Goal: Information Seeking & Learning: Understand process/instructions

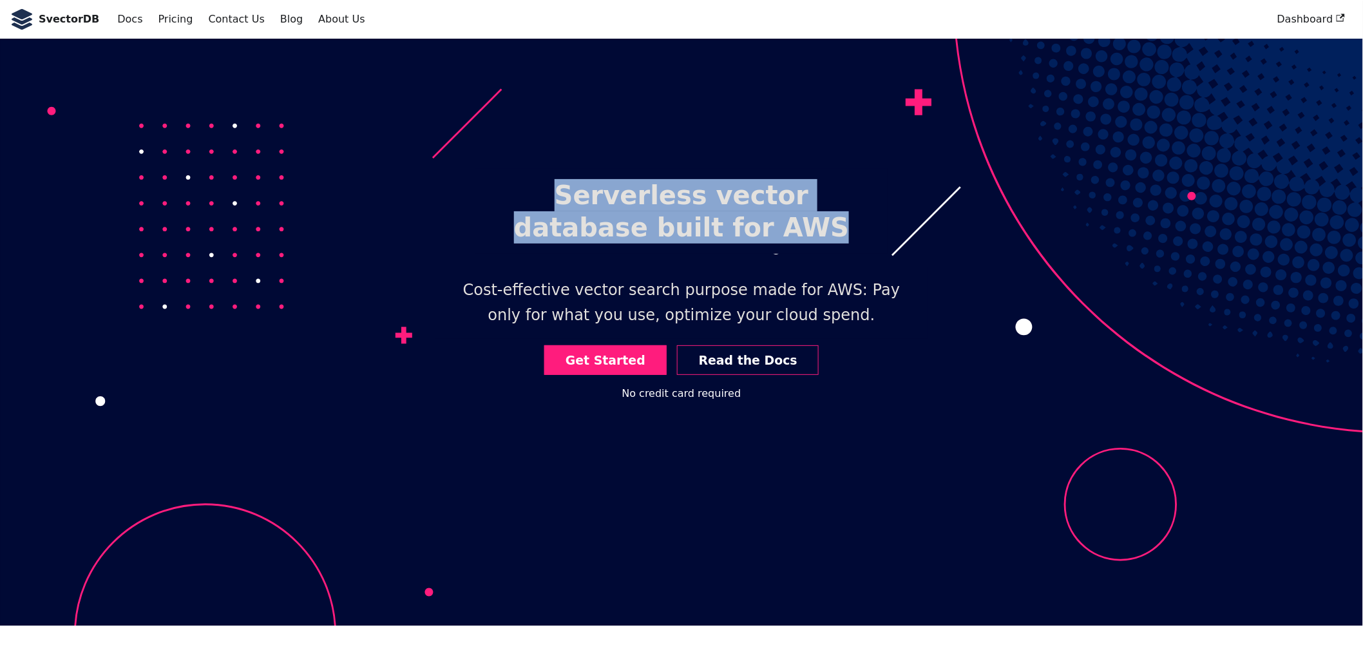
click at [777, 237] on h1 "Serverless vector database built for AWS" at bounding box center [681, 211] width 412 height 85
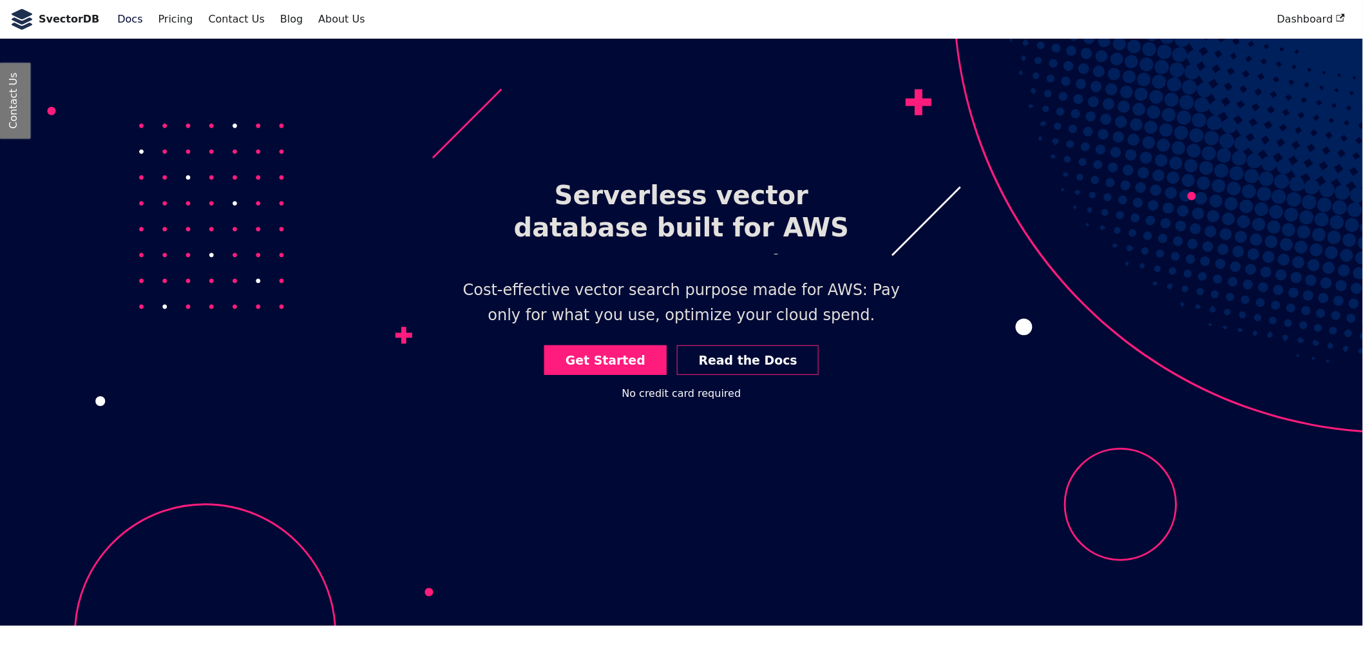
click at [132, 24] on link "Docs" at bounding box center [130, 19] width 41 height 22
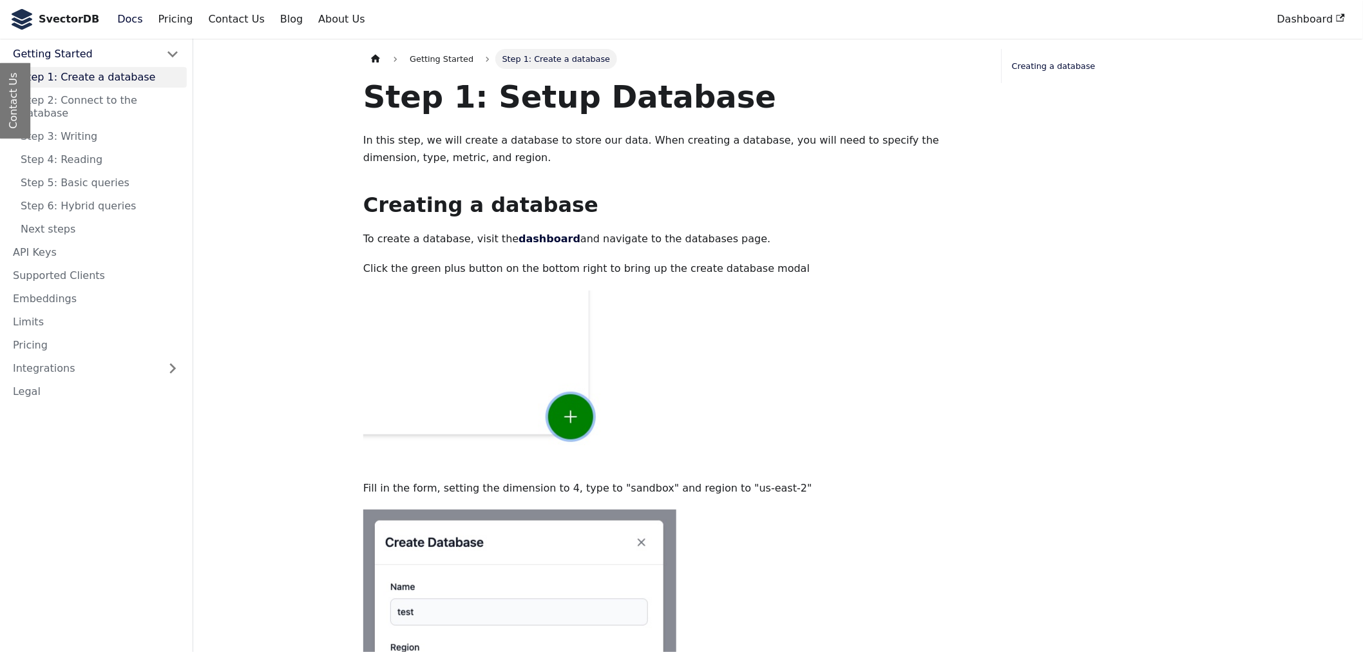
click at [151, 17] on link "Pricing" at bounding box center [176, 19] width 50 height 22
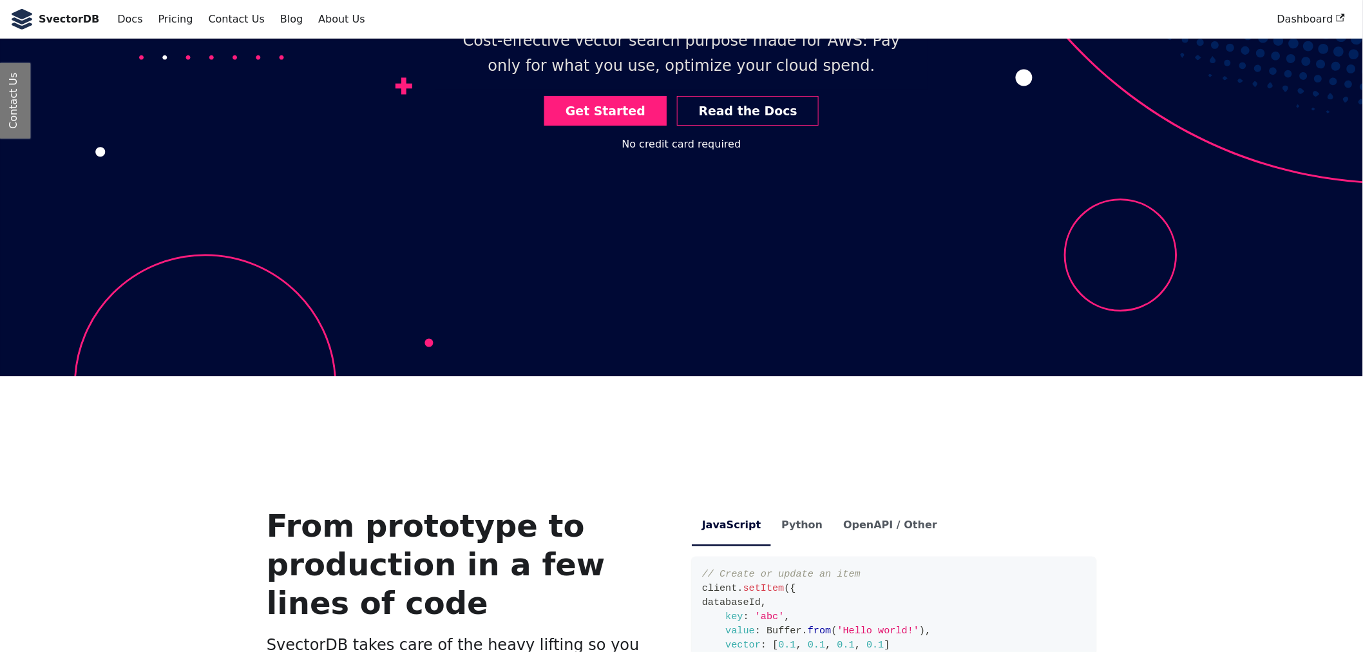
scroll to position [679, 0]
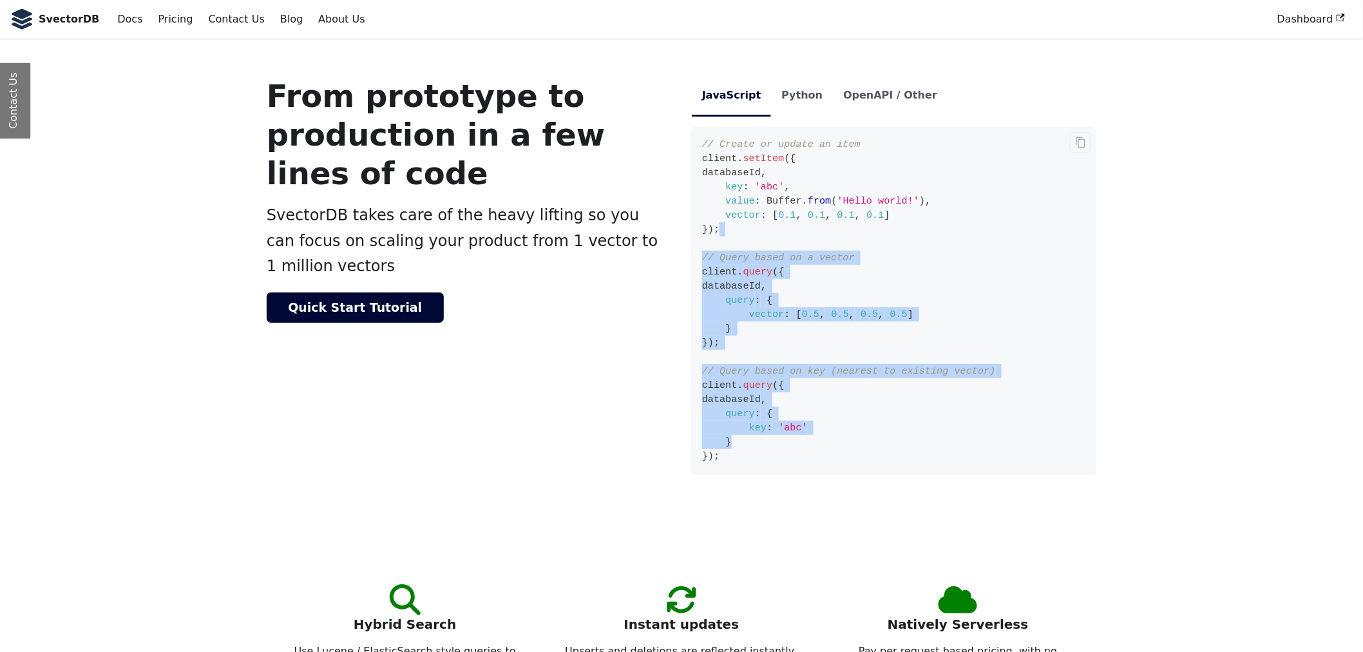
drag, startPoint x: 731, startPoint y: 447, endPoint x: 718, endPoint y: 223, distance: 224.5
click at [718, 223] on code "// Create or update an item client . setItem ( { databaseId , key : 'abc' , val…" at bounding box center [894, 300] width 405 height 347
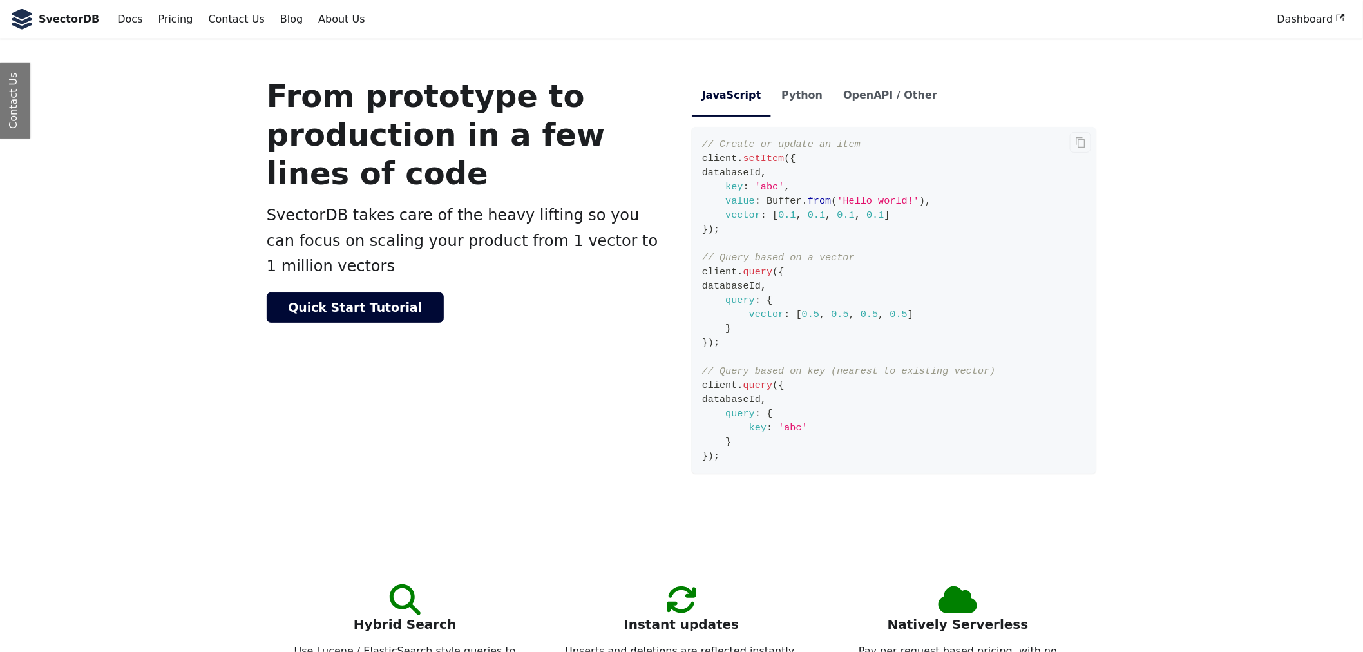
click at [761, 453] on code "// Create or update an item client . setItem ( { databaseId , key : 'abc' , val…" at bounding box center [894, 300] width 405 height 347
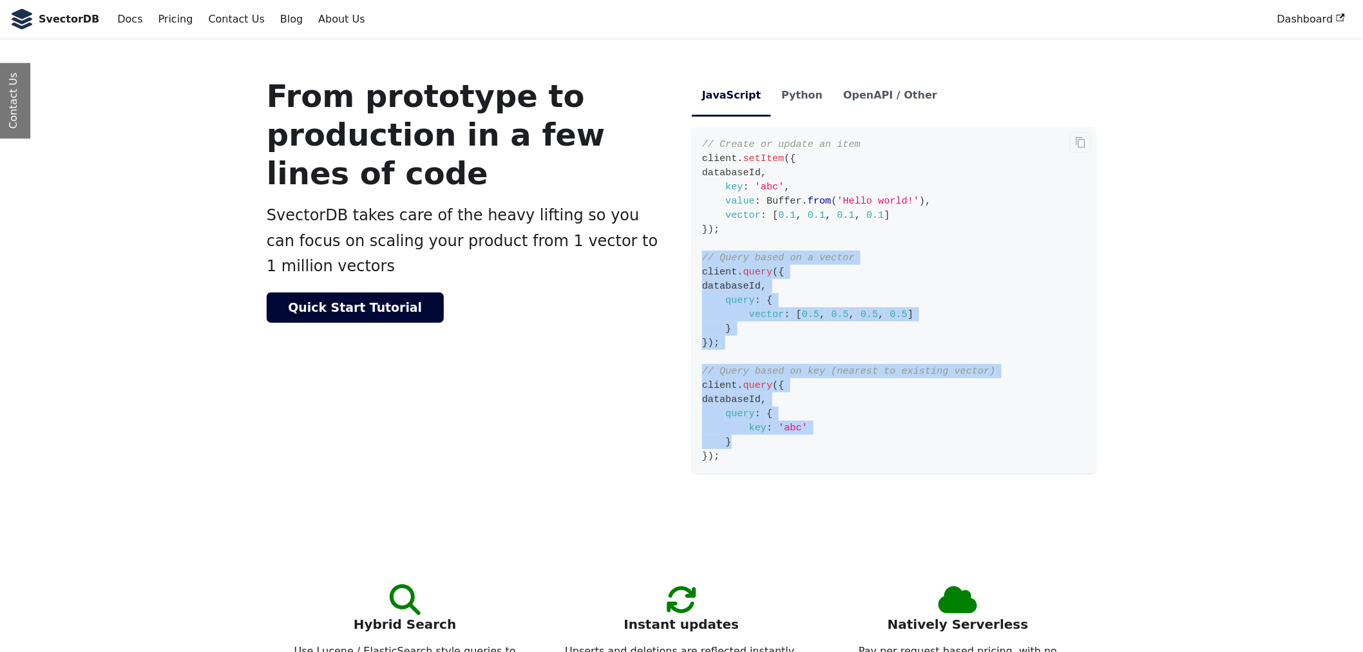
drag, startPoint x: 732, startPoint y: 443, endPoint x: 701, endPoint y: 254, distance: 190.7
click at [701, 254] on code "// Create or update an item client . setItem ( { databaseId , key : 'abc' , val…" at bounding box center [894, 300] width 405 height 347
drag, startPoint x: 701, startPoint y: 254, endPoint x: 750, endPoint y: 450, distance: 201.4
click at [750, 450] on code "// Create or update an item client . setItem ( { databaseId , key : 'abc' , val…" at bounding box center [894, 300] width 405 height 347
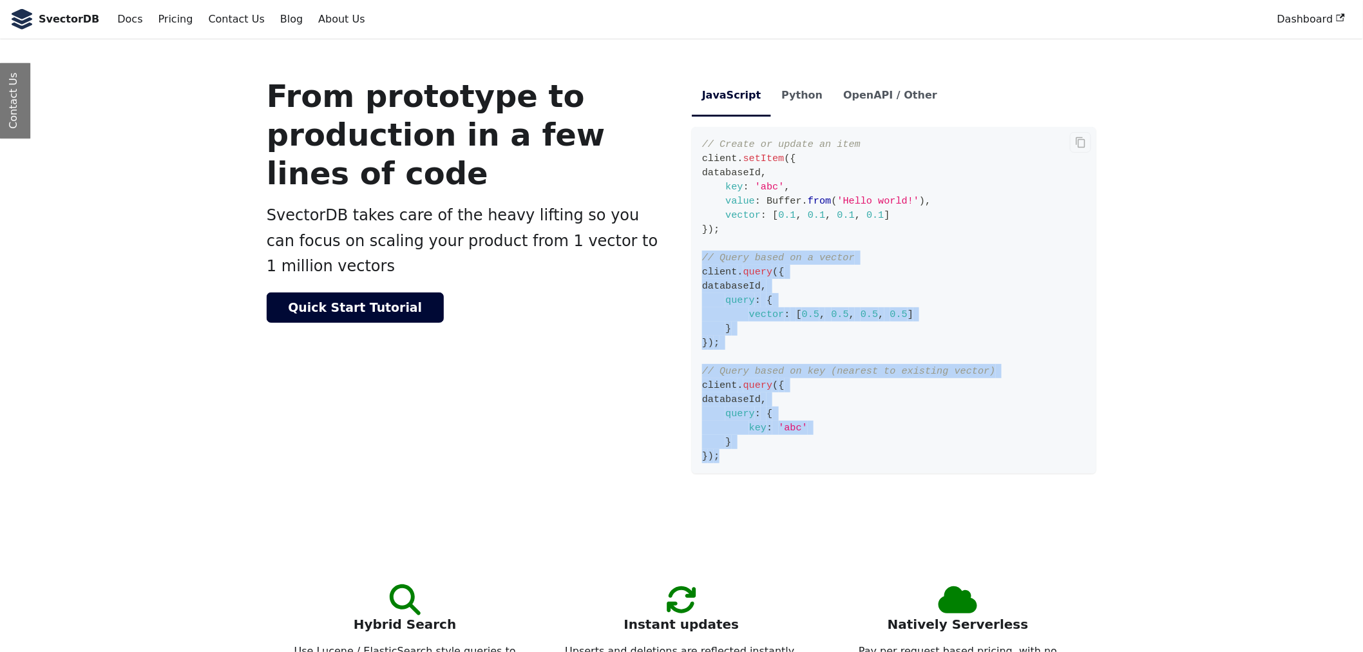
click at [750, 450] on code "// Create or update an item client . setItem ( { databaseId , key : 'abc' , val…" at bounding box center [894, 300] width 405 height 347
drag, startPoint x: 750, startPoint y: 450, endPoint x: 693, endPoint y: 250, distance: 207.8
click at [693, 250] on code "// Create or update an item client . setItem ( { databaseId , key : 'abc' , val…" at bounding box center [894, 300] width 405 height 347
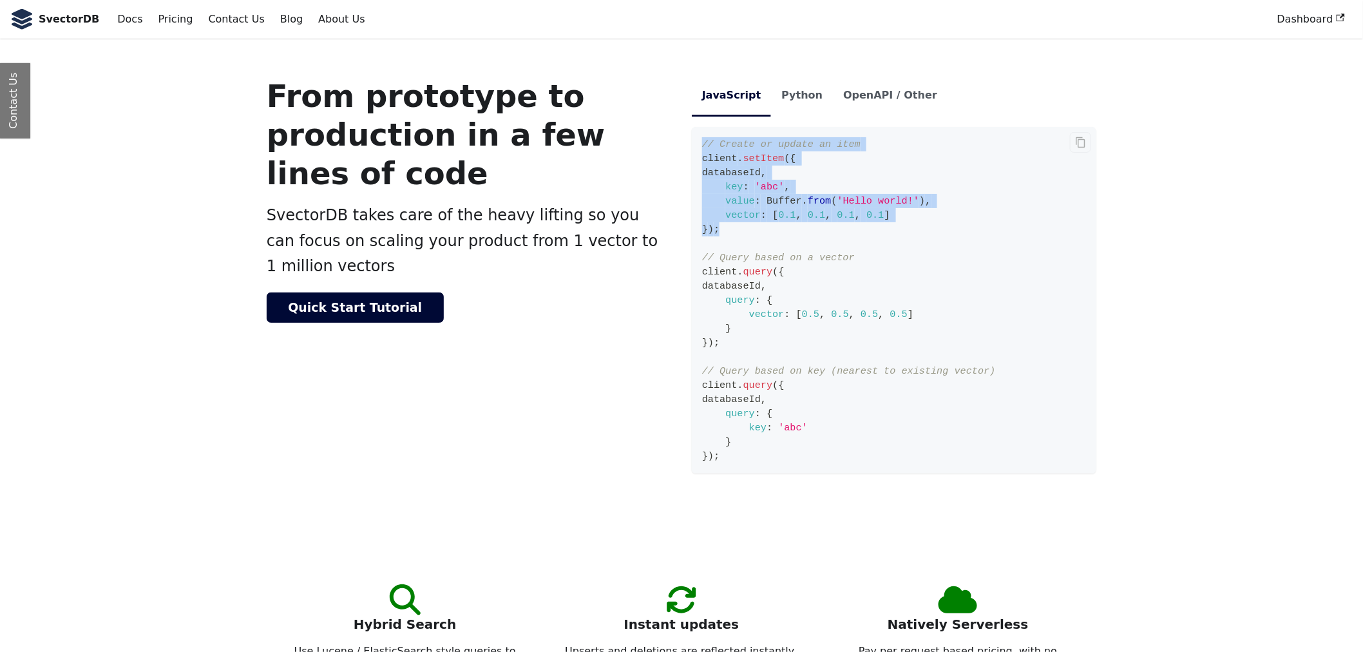
drag, startPoint x: 725, startPoint y: 233, endPoint x: 702, endPoint y: 138, distance: 98.0
click at [702, 138] on code "// Create or update an item client . setItem ( { databaseId , key : 'abc' , val…" at bounding box center [894, 300] width 405 height 347
click at [702, 139] on span "// Create or update an item" at bounding box center [781, 145] width 158 height 12
drag, startPoint x: 702, startPoint y: 138, endPoint x: 722, endPoint y: 228, distance: 92.4
click at [722, 228] on code "// Create or update an item client . setItem ( { databaseId , key : 'abc' , val…" at bounding box center [894, 300] width 405 height 347
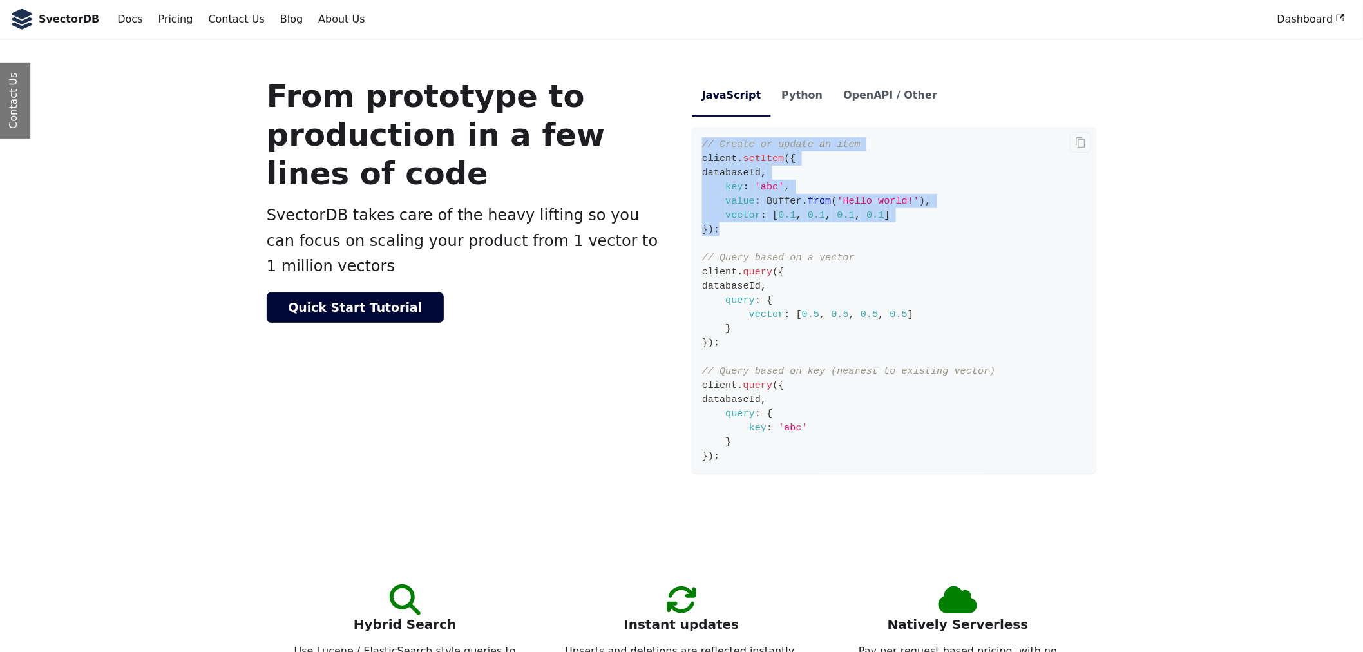
click at [722, 228] on code "// Create or update an item client . setItem ( { databaseId , key : 'abc' , val…" at bounding box center [894, 300] width 405 height 347
drag, startPoint x: 722, startPoint y: 228, endPoint x: 696, endPoint y: 149, distance: 83.3
click at [696, 149] on code "// Create or update an item client . setItem ( { databaseId , key : 'abc' , val…" at bounding box center [894, 300] width 405 height 347
drag, startPoint x: 696, startPoint y: 149, endPoint x: 736, endPoint y: 245, distance: 103.7
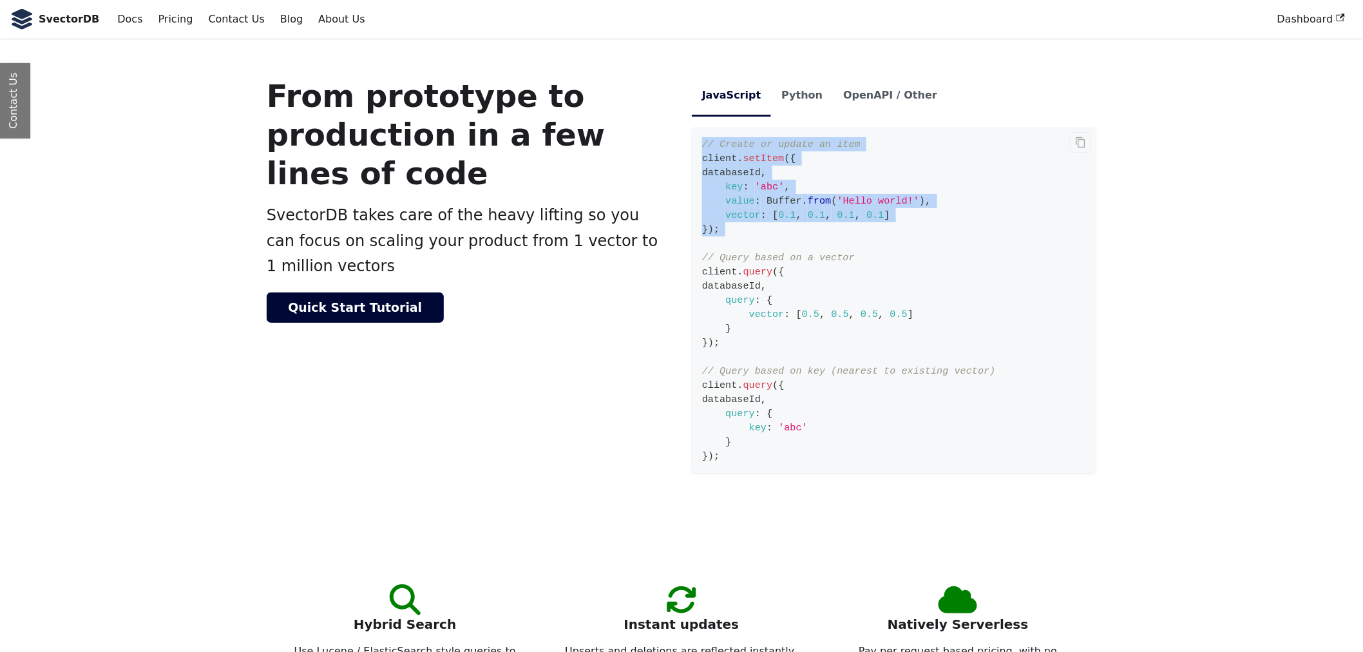
click at [736, 245] on code "// Create or update an item client . setItem ( { databaseId , key : 'abc' , val…" at bounding box center [894, 300] width 405 height 347
drag, startPoint x: 687, startPoint y: 256, endPoint x: 724, endPoint y: 317, distance: 71.2
click at [724, 317] on div "JavaScript Python OpenAPI / Other // Create or update an item client . setItem …" at bounding box center [894, 282] width 425 height 410
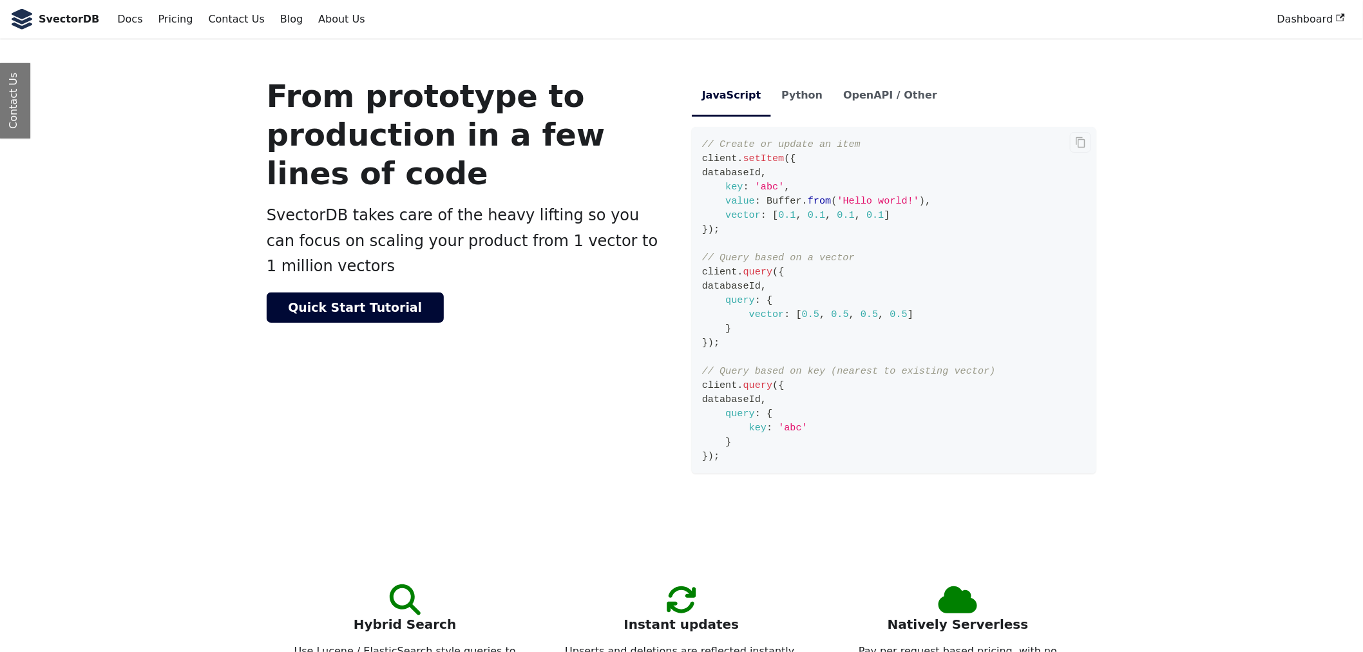
click at [735, 343] on code "// Create or update an item client . setItem ( { databaseId , key : 'abc' , val…" at bounding box center [894, 300] width 405 height 347
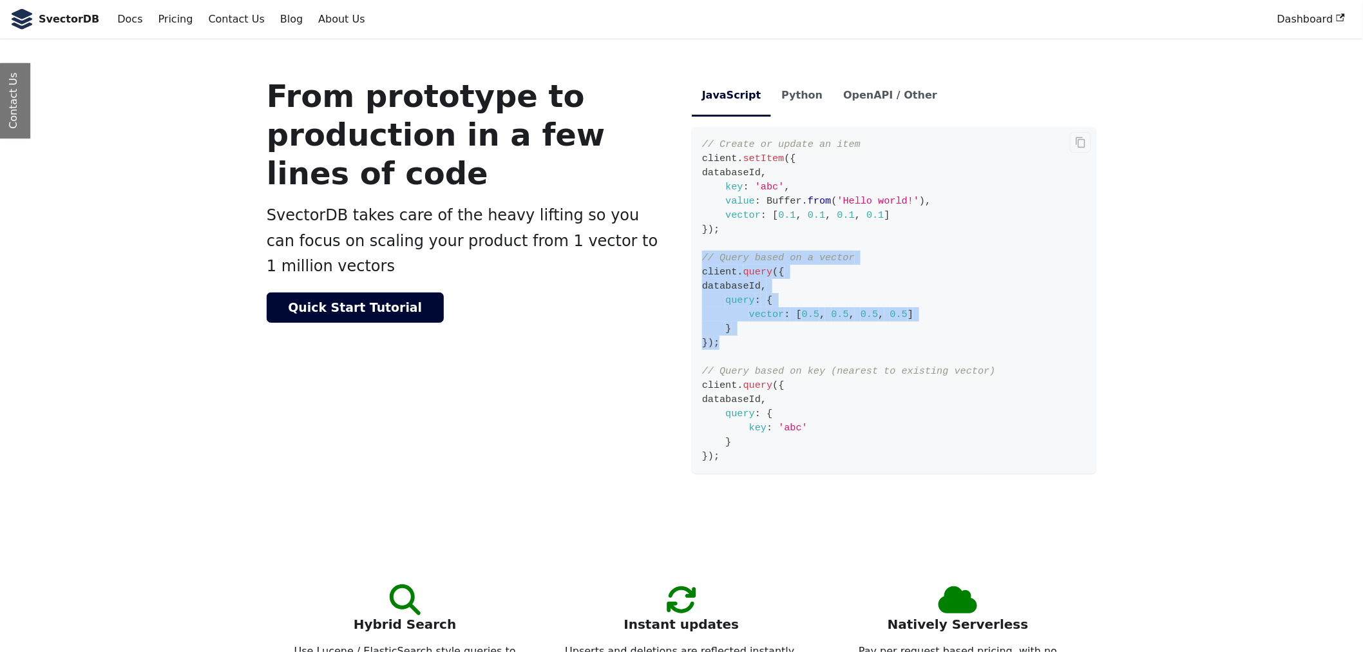
drag, startPoint x: 735, startPoint y: 343, endPoint x: 694, endPoint y: 254, distance: 98.0
click at [694, 254] on code "// Create or update an item client . setItem ( { databaseId , key : 'abc' , val…" at bounding box center [894, 300] width 405 height 347
drag, startPoint x: 694, startPoint y: 254, endPoint x: 737, endPoint y: 349, distance: 103.5
click at [737, 349] on code "// Create or update an item client . setItem ( { databaseId , key : 'abc' , val…" at bounding box center [894, 300] width 405 height 347
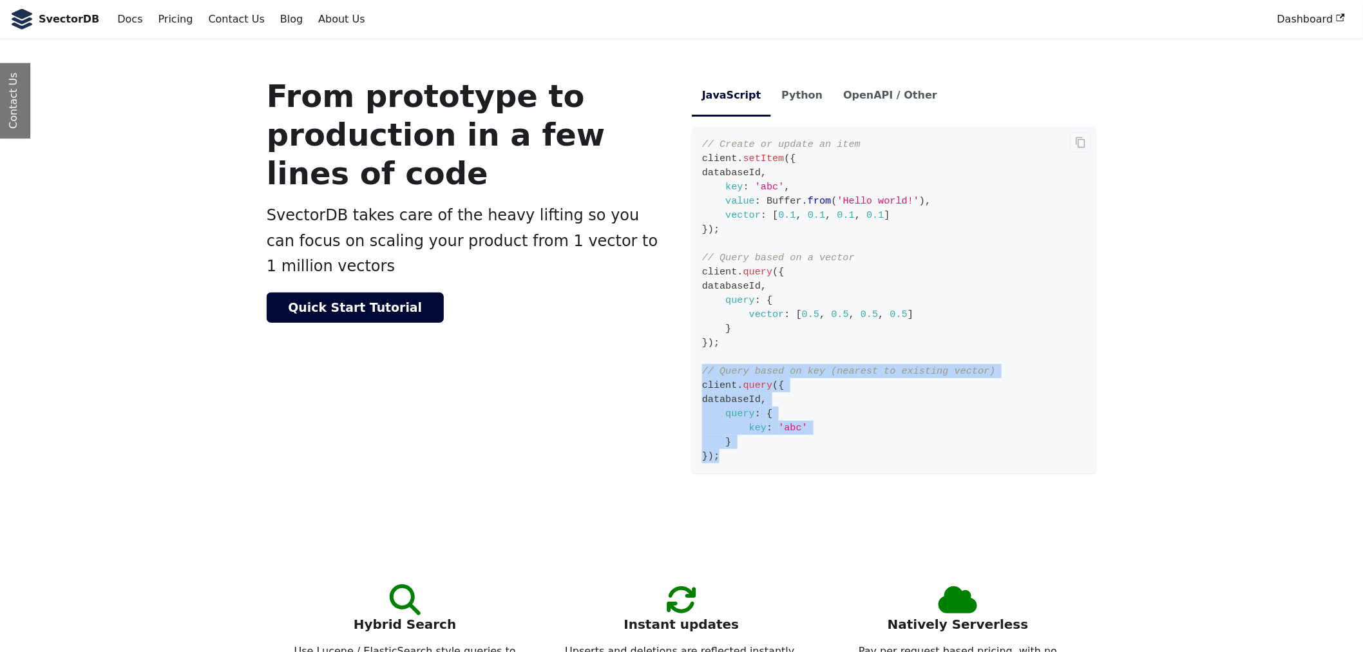
drag, startPoint x: 693, startPoint y: 372, endPoint x: 734, endPoint y: 454, distance: 91.6
click at [734, 454] on code "// Create or update an item client . setItem ( { databaseId , key : 'abc' , val…" at bounding box center [894, 300] width 405 height 347
drag, startPoint x: 734, startPoint y: 454, endPoint x: 703, endPoint y: 374, distance: 85.3
click at [703, 374] on code "// Create or update an item client . setItem ( { databaseId , key : 'abc' , val…" at bounding box center [894, 300] width 405 height 347
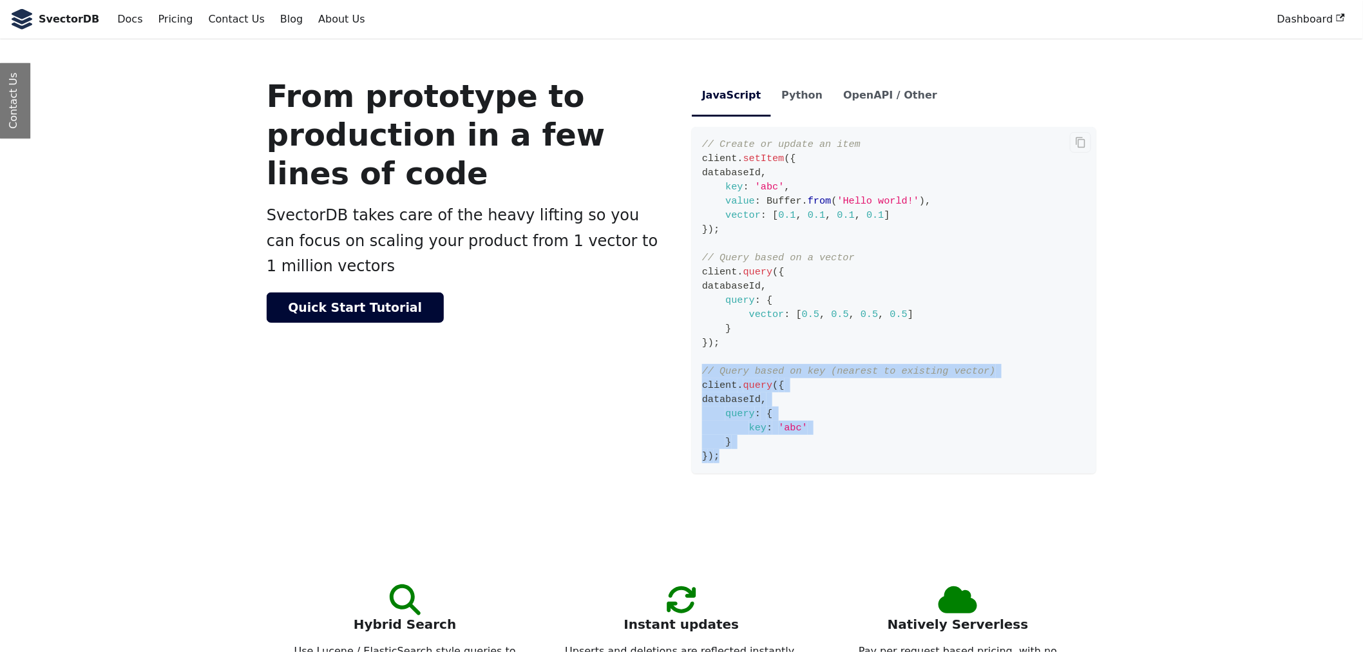
click at [703, 374] on span "// Query based on key (nearest to existing vector)" at bounding box center [849, 371] width 294 height 12
drag, startPoint x: 703, startPoint y: 374, endPoint x: 747, endPoint y: 462, distance: 98.2
click at [747, 462] on code "// Create or update an item client . setItem ( { databaseId , key : 'abc' , val…" at bounding box center [894, 300] width 405 height 347
drag, startPoint x: 747, startPoint y: 462, endPoint x: 696, endPoint y: 374, distance: 102.2
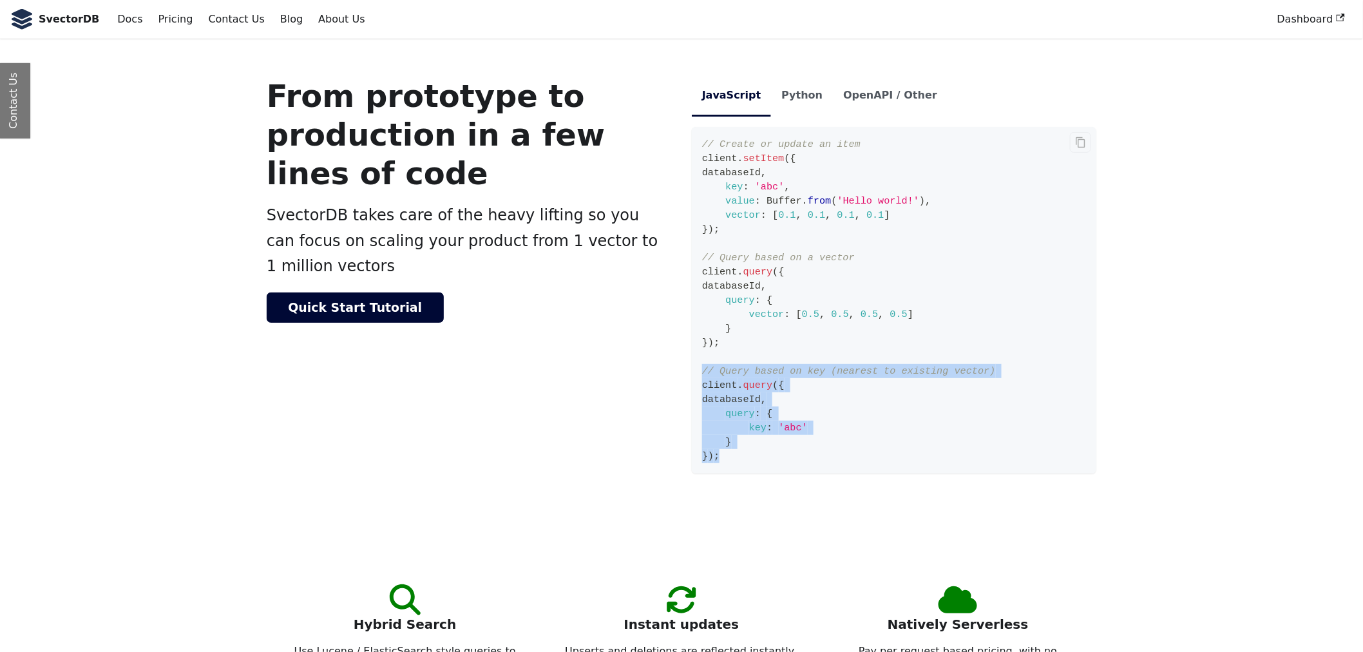
click at [696, 374] on code "// Create or update an item client . setItem ( { databaseId , key : 'abc' , val…" at bounding box center [894, 300] width 405 height 347
drag, startPoint x: 696, startPoint y: 374, endPoint x: 742, endPoint y: 455, distance: 94.0
click at [742, 455] on code "// Create or update an item client . setItem ( { databaseId , key : 'abc' , val…" at bounding box center [894, 300] width 405 height 347
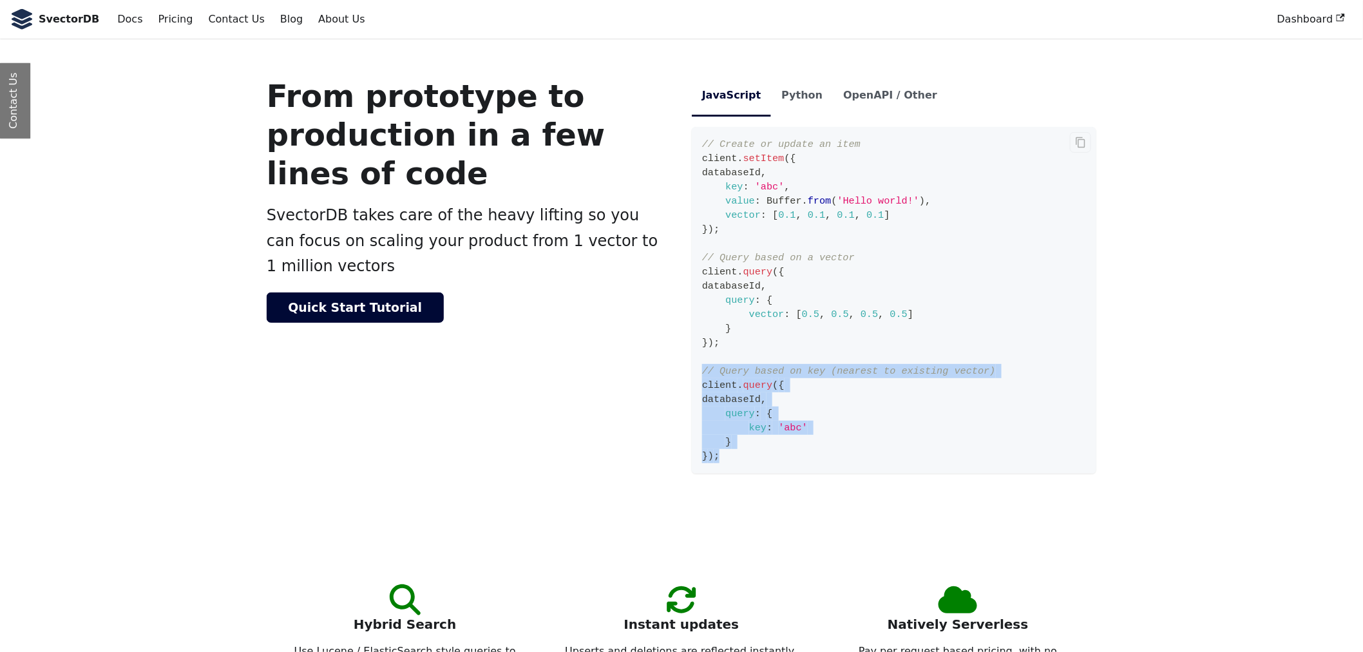
drag, startPoint x: 742, startPoint y: 455, endPoint x: 698, endPoint y: 372, distance: 93.9
click at [698, 372] on code "// Create or update an item client . setItem ( { databaseId , key : 'abc' , val…" at bounding box center [894, 300] width 405 height 347
drag, startPoint x: 698, startPoint y: 372, endPoint x: 744, endPoint y: 451, distance: 90.9
click at [744, 451] on code "// Create or update an item client . setItem ( { databaseId , key : 'abc' , val…" at bounding box center [894, 300] width 405 height 347
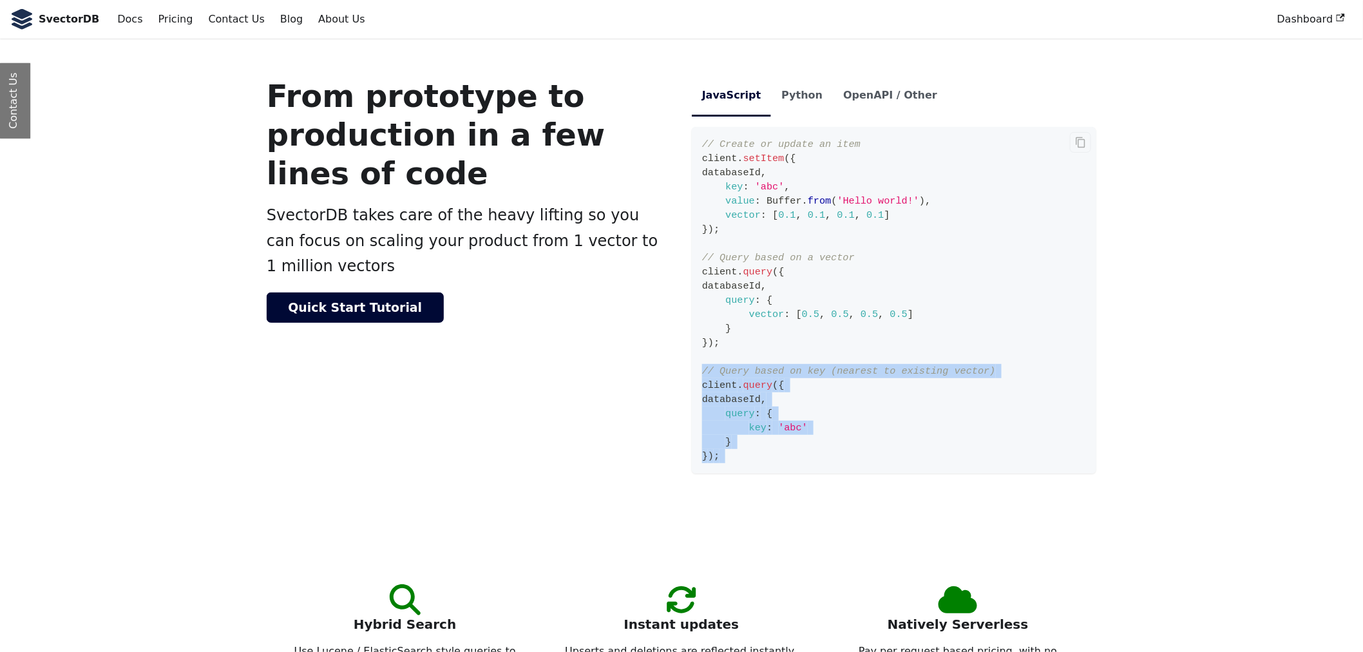
click at [744, 451] on code "// Create or update an item client . setItem ( { databaseId , key : 'abc' , val…" at bounding box center [894, 300] width 405 height 347
drag, startPoint x: 744, startPoint y: 451, endPoint x: 696, endPoint y: 372, distance: 92.5
click at [696, 372] on code "// Create or update an item client . setItem ( { databaseId , key : 'abc' , val…" at bounding box center [894, 300] width 405 height 347
drag, startPoint x: 696, startPoint y: 372, endPoint x: 741, endPoint y: 468, distance: 106.4
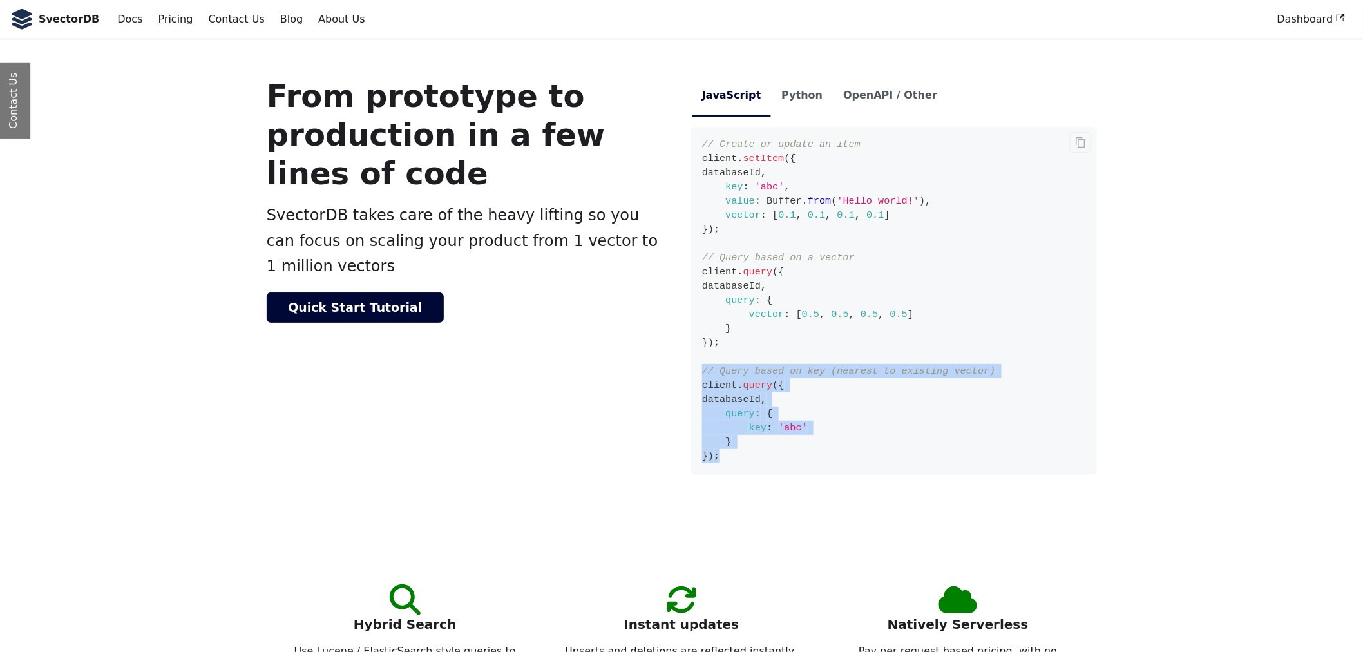
click at [741, 468] on code "// Create or update an item client . setItem ( { databaseId , key : 'abc' , val…" at bounding box center [894, 300] width 405 height 347
drag, startPoint x: 715, startPoint y: 433, endPoint x: 700, endPoint y: 361, distance: 73.0
click at [700, 361] on code "// Create or update an item client . setItem ( { databaseId , key : 'abc' , val…" at bounding box center [894, 300] width 405 height 347
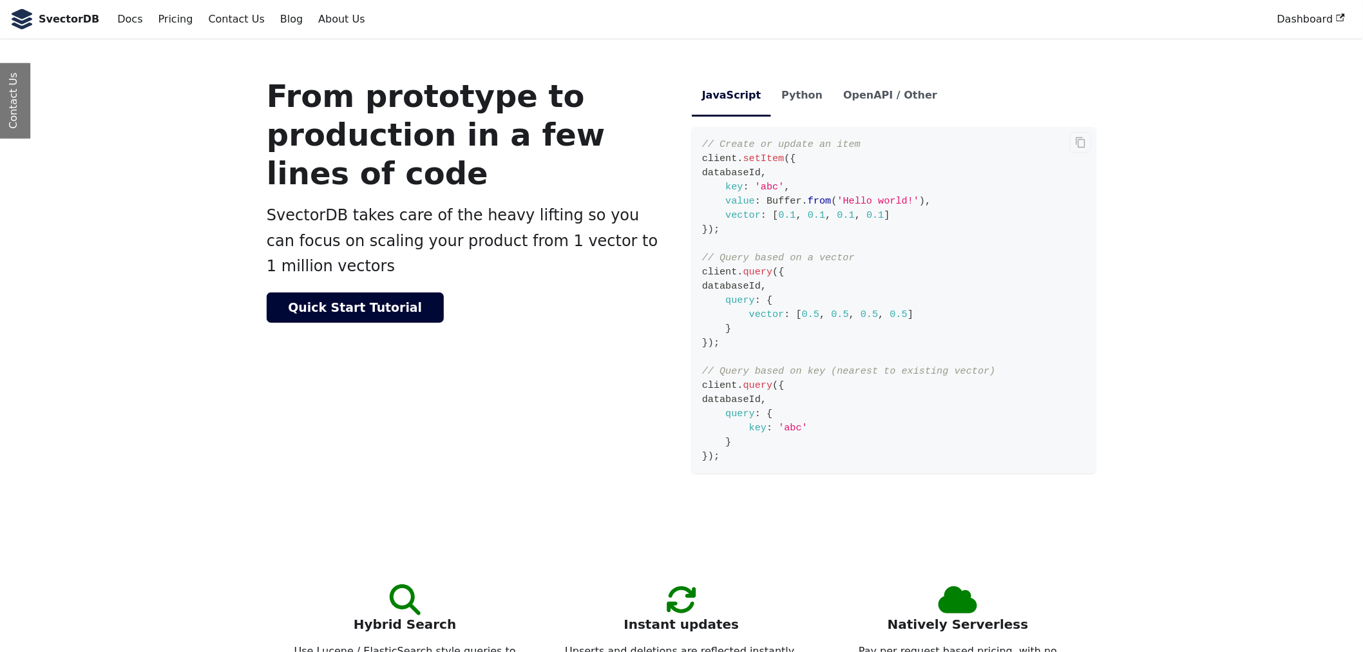
click at [700, 361] on code "// Create or update an item client . setItem ( { databaseId , key : 'abc' , val…" at bounding box center [894, 300] width 405 height 347
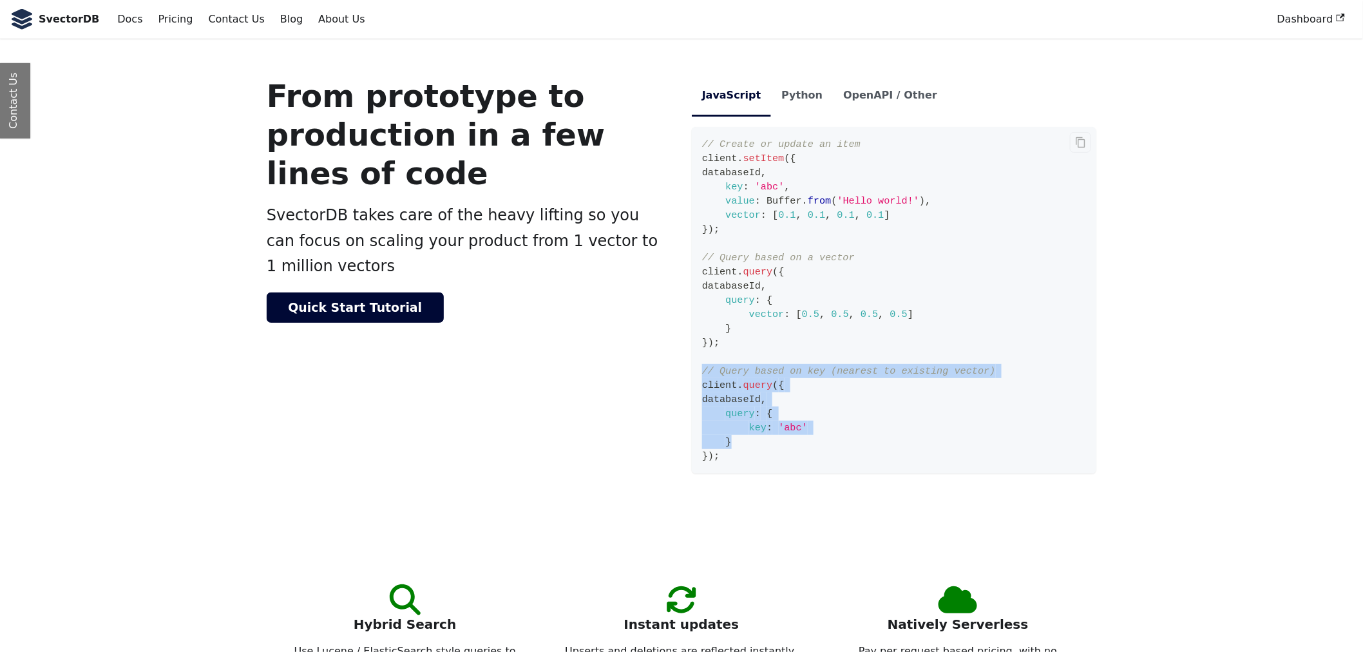
drag, startPoint x: 700, startPoint y: 361, endPoint x: 728, endPoint y: 442, distance: 85.2
click at [728, 442] on code "// Create or update an item client . setItem ( { databaseId , key : 'abc' , val…" at bounding box center [894, 300] width 405 height 347
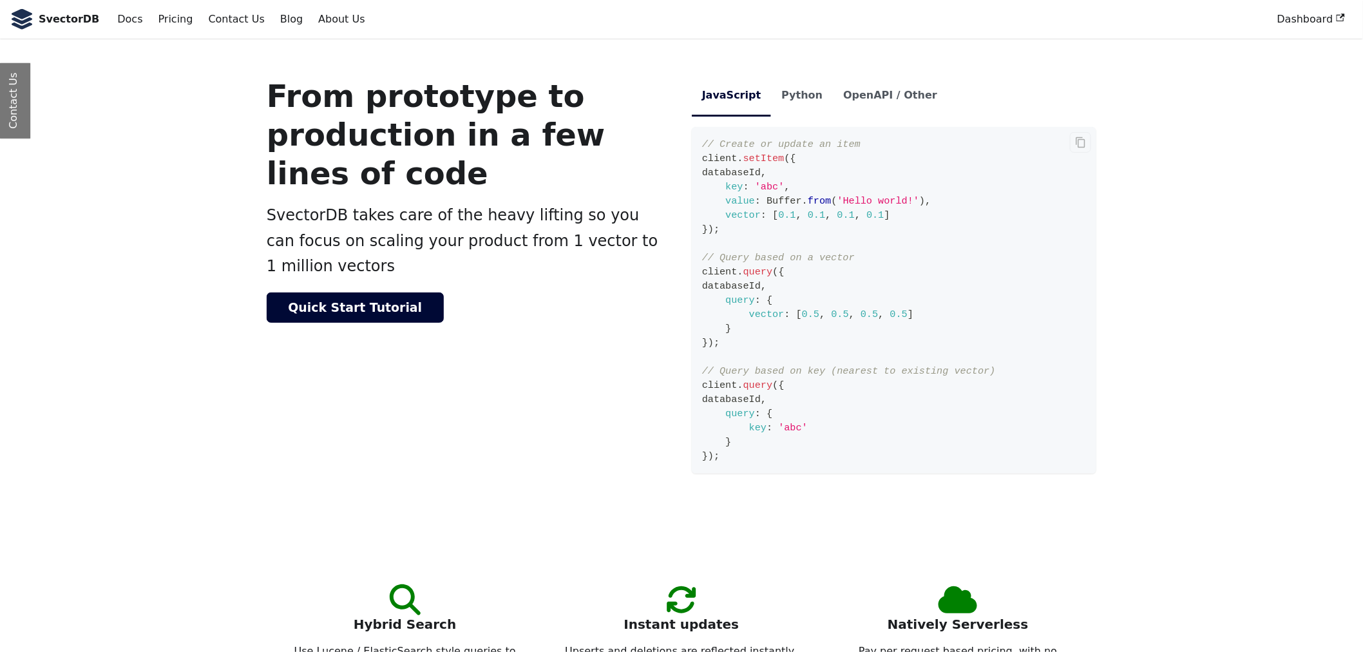
click at [735, 452] on code "// Create or update an item client . setItem ( { databaseId , key : 'abc' , val…" at bounding box center [894, 300] width 405 height 347
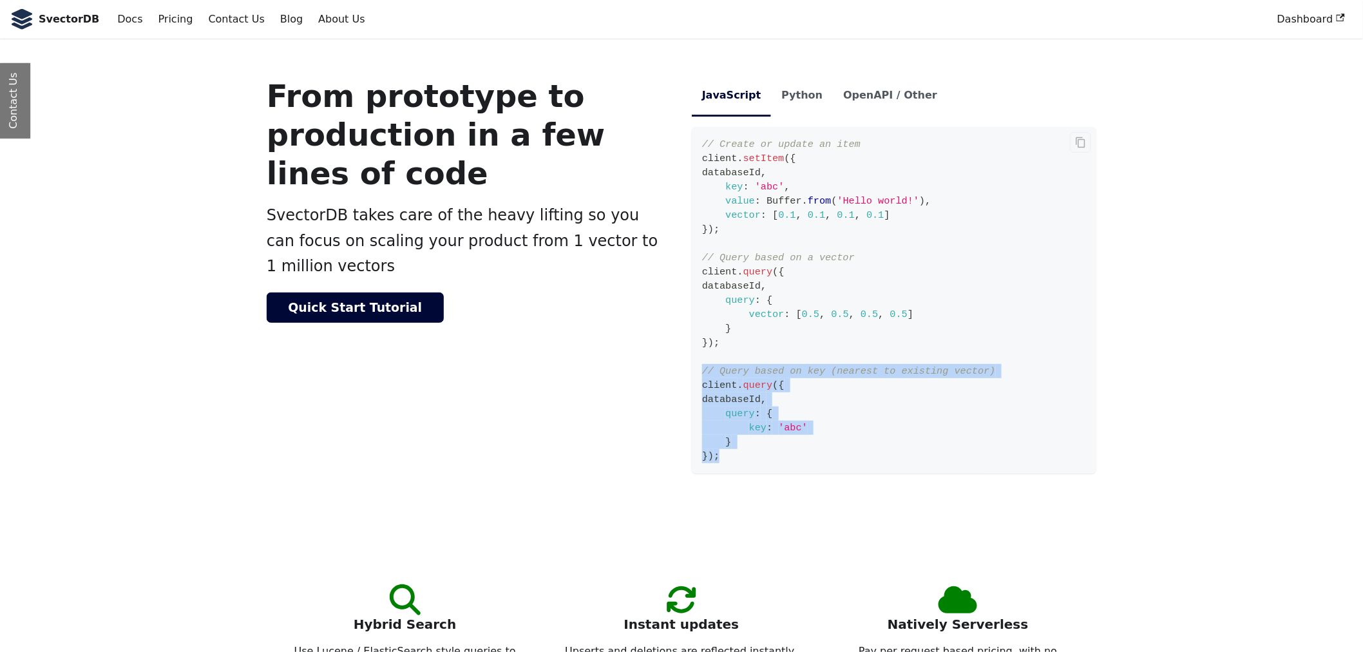
drag, startPoint x: 735, startPoint y: 452, endPoint x: 699, endPoint y: 370, distance: 90.0
click at [699, 370] on code "// Create or update an item client . setItem ( { databaseId , key : 'abc' , val…" at bounding box center [894, 300] width 405 height 347
drag, startPoint x: 699, startPoint y: 370, endPoint x: 740, endPoint y: 455, distance: 94.8
click at [740, 455] on code "// Create or update an item client . setItem ( { databaseId , key : 'abc' , val…" at bounding box center [894, 300] width 405 height 347
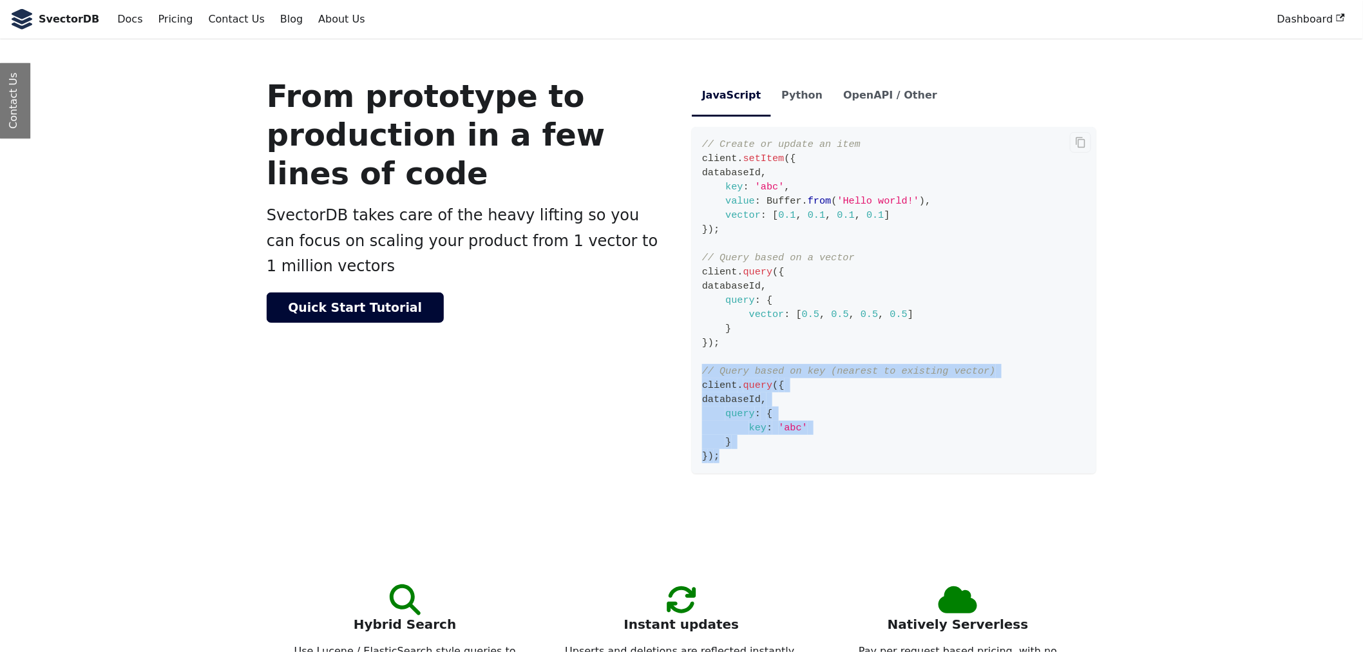
click at [740, 455] on code "// Create or update an item client . setItem ( { databaseId , key : 'abc' , val…" at bounding box center [894, 300] width 405 height 347
drag, startPoint x: 740, startPoint y: 455, endPoint x: 700, endPoint y: 374, distance: 90.8
click at [700, 374] on code "// Create or update an item client . setItem ( { databaseId , key : 'abc' , val…" at bounding box center [894, 300] width 405 height 347
drag, startPoint x: 700, startPoint y: 374, endPoint x: 738, endPoint y: 454, distance: 89.0
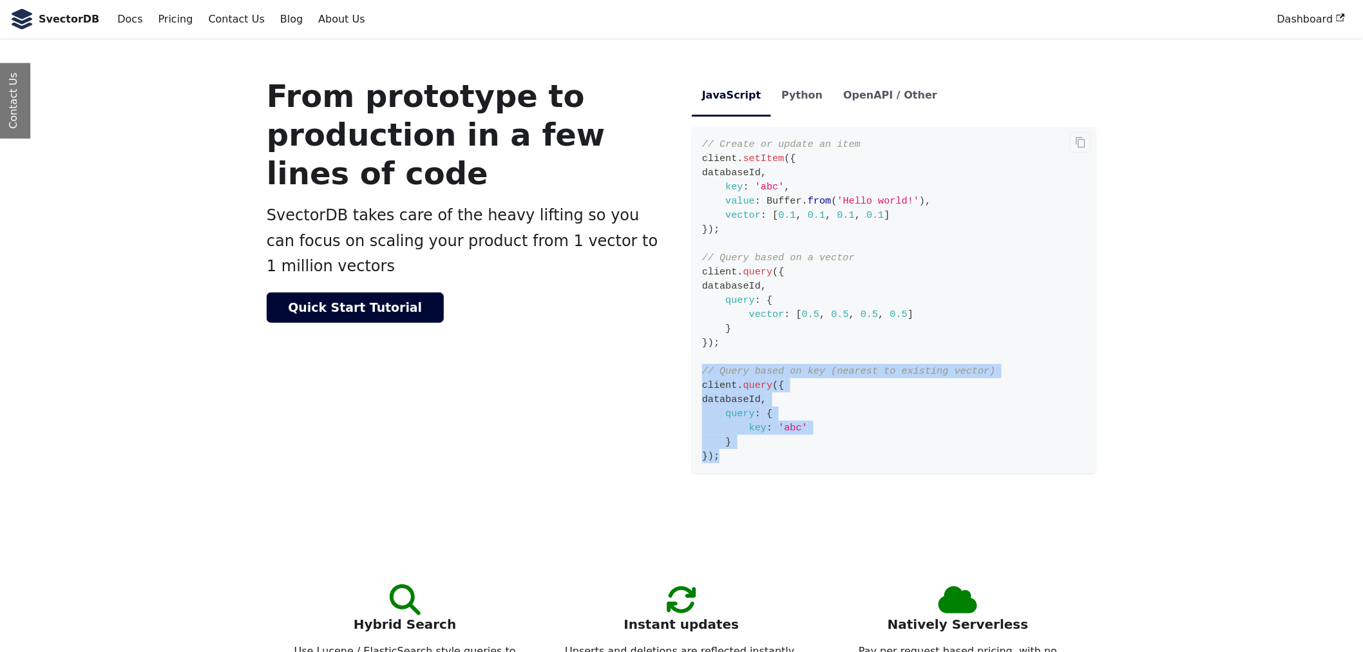
click at [738, 454] on code "// Create or update an item client . setItem ( { databaseId , key : 'abc' , val…" at bounding box center [894, 300] width 405 height 347
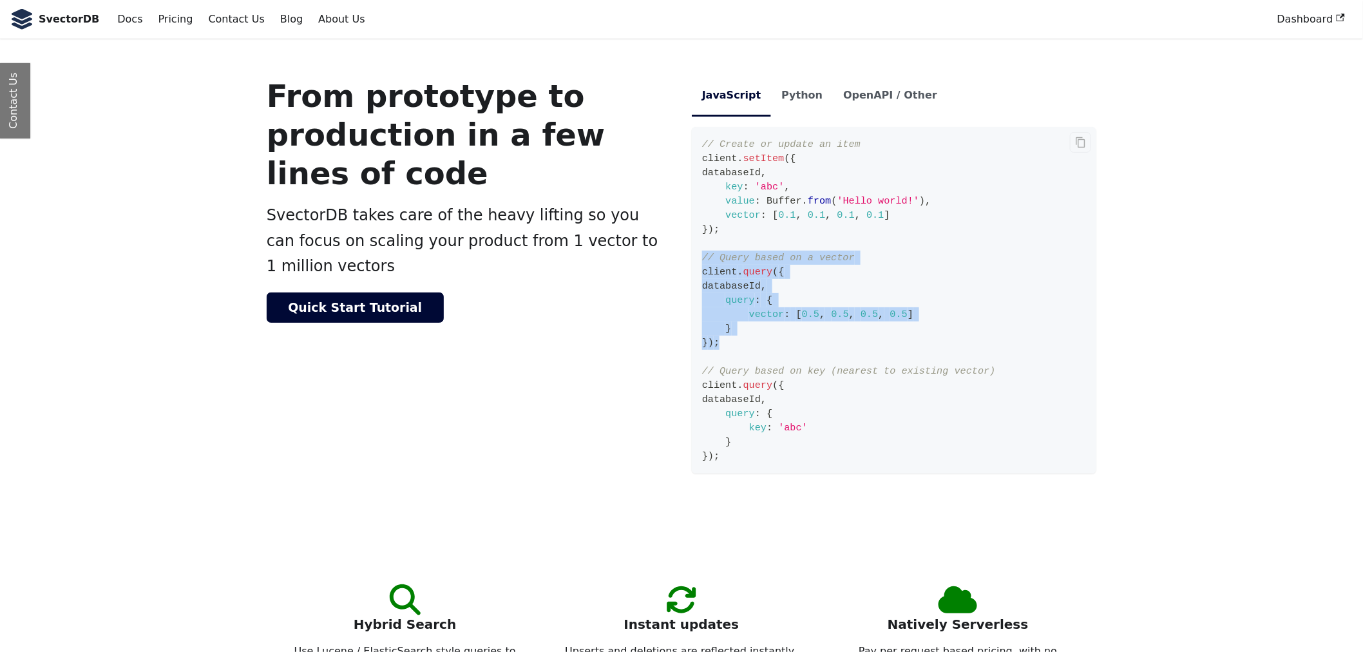
drag, startPoint x: 723, startPoint y: 349, endPoint x: 701, endPoint y: 253, distance: 98.5
click at [701, 253] on code "// Create or update an item client . setItem ( { databaseId , key : 'abc' , val…" at bounding box center [894, 300] width 405 height 347
drag, startPoint x: 701, startPoint y: 253, endPoint x: 735, endPoint y: 344, distance: 97.0
click at [735, 344] on code "// Create or update an item client . setItem ( { databaseId , key : 'abc' , val…" at bounding box center [894, 300] width 405 height 347
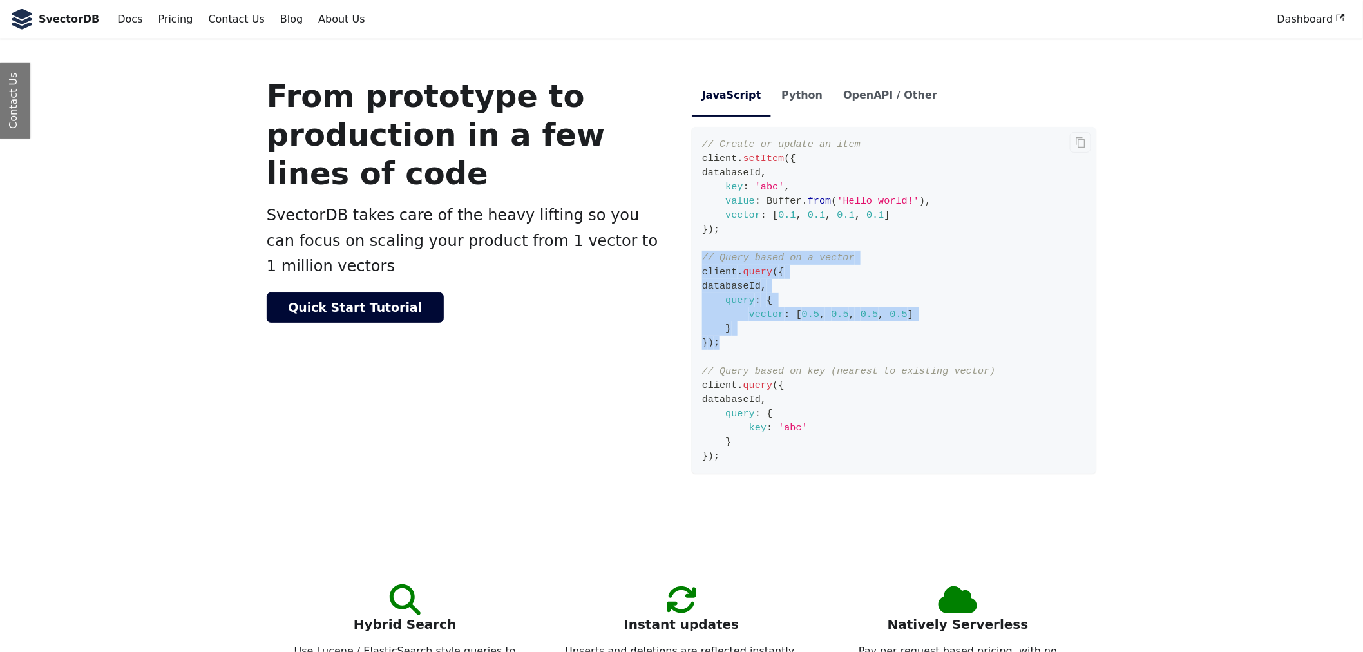
click at [735, 344] on code "// Create or update an item client . setItem ( { databaseId , key : 'abc' , val…" at bounding box center [894, 300] width 405 height 347
drag, startPoint x: 735, startPoint y: 344, endPoint x: 698, endPoint y: 259, distance: 92.6
click at [698, 259] on code "// Create or update an item client . setItem ( { databaseId , key : 'abc' , val…" at bounding box center [894, 300] width 405 height 347
drag, startPoint x: 698, startPoint y: 259, endPoint x: 747, endPoint y: 349, distance: 102.1
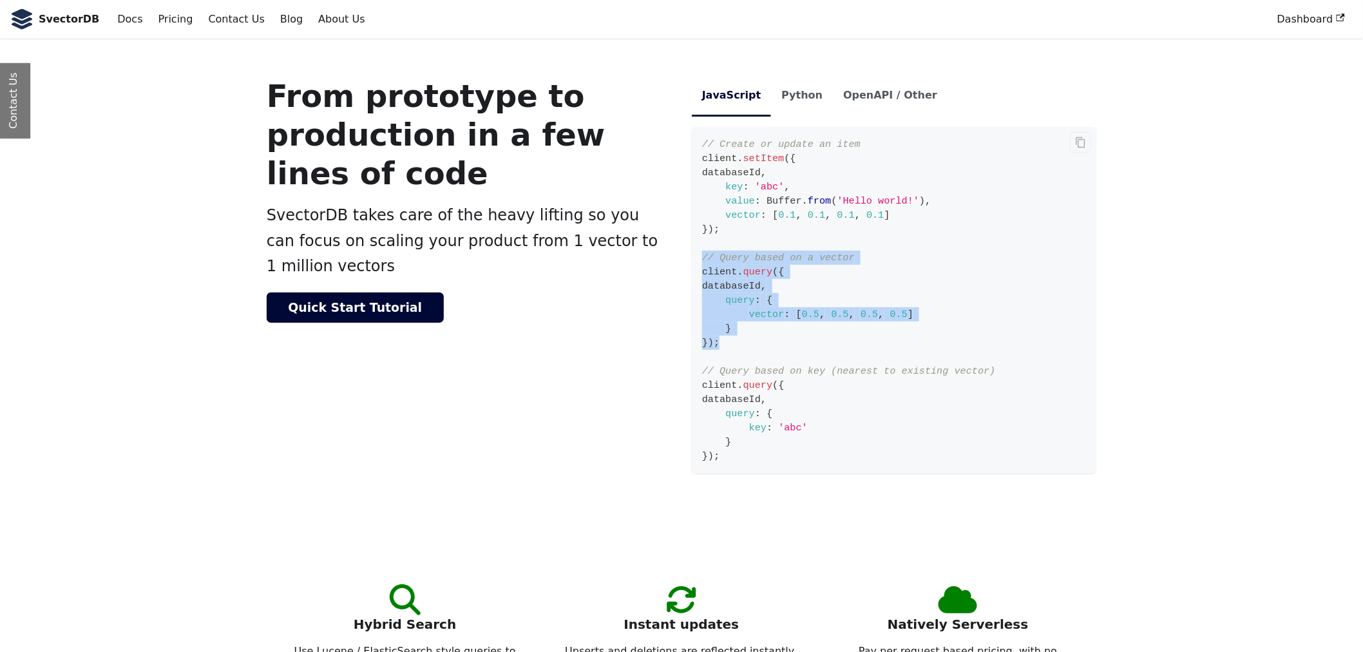
click at [747, 349] on code "// Create or update an item client . setItem ( { databaseId , key : 'abc' , val…" at bounding box center [894, 300] width 405 height 347
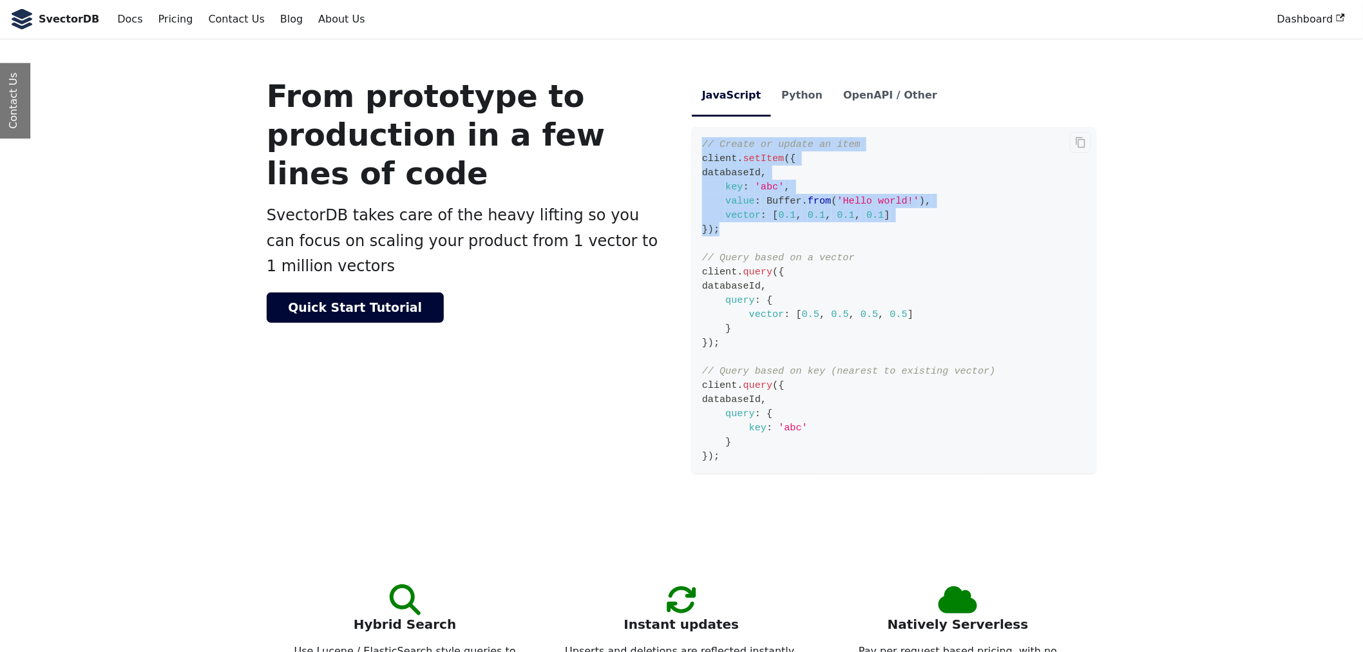
drag
click at [692, 144] on code "// Create or update an item client . setItem ( { databaseId , key : 'abc' , val…" at bounding box center [894, 300] width 405 height 347
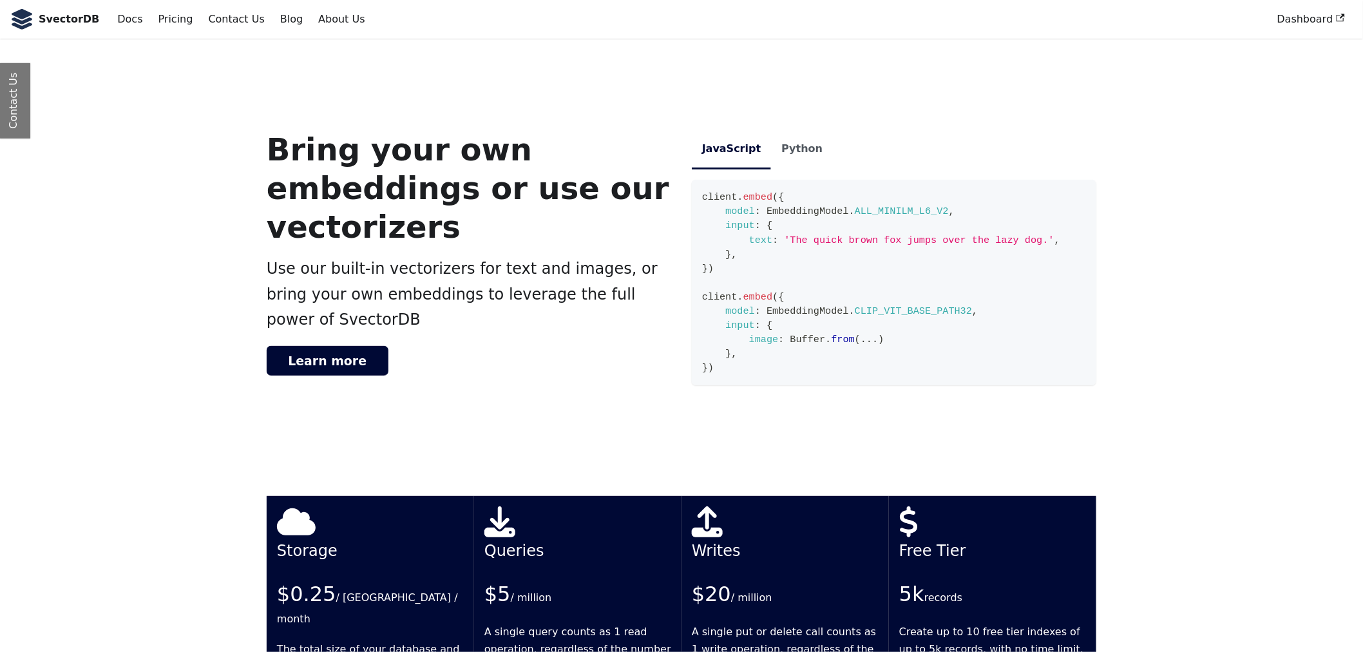
scroll to position [2755, 0]
